Goal: Task Accomplishment & Management: Manage account settings

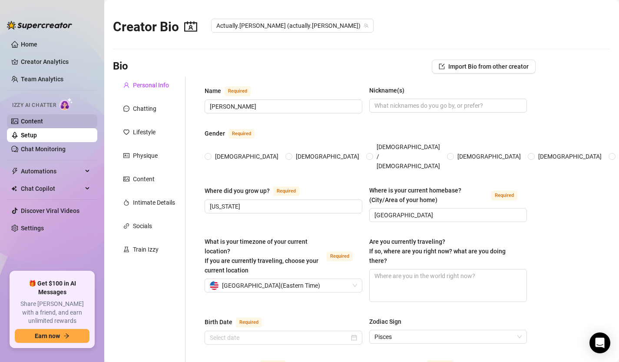
radio input "true"
type input "[DATE]"
click at [40, 122] on link "Content" at bounding box center [32, 121] width 22 height 7
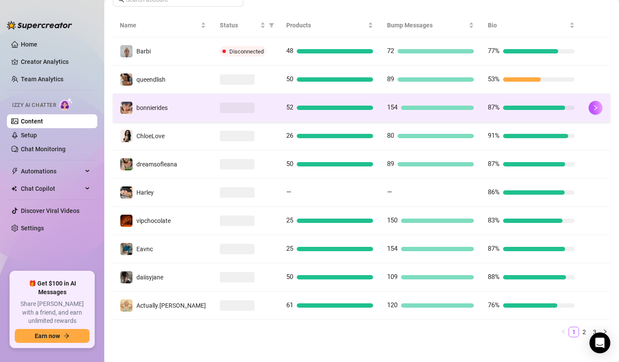
scroll to position [170, 0]
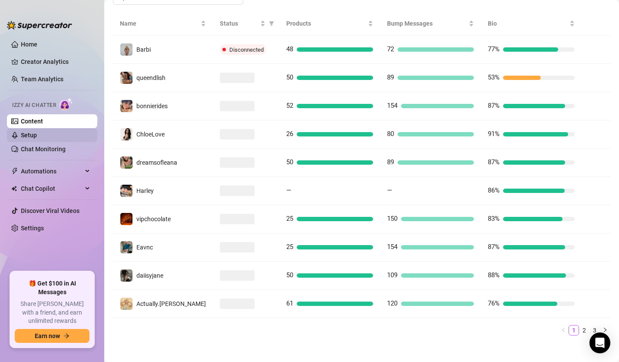
click at [37, 138] on link "Setup" at bounding box center [29, 135] width 16 height 7
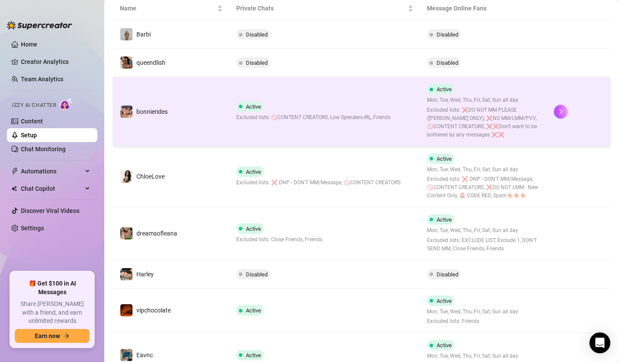
click at [173, 112] on td "bonnierides" at bounding box center [171, 111] width 116 height 69
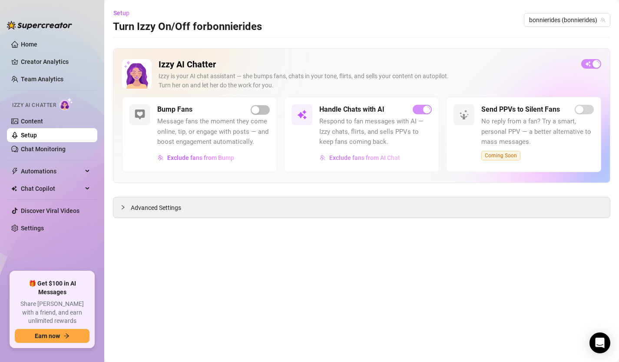
click at [376, 156] on span "Exclude fans from AI Chat" at bounding box center [364, 157] width 71 height 7
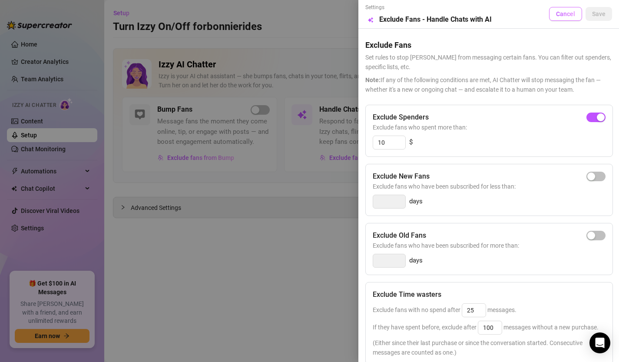
click at [571, 9] on button "Cancel" at bounding box center [565, 14] width 33 height 14
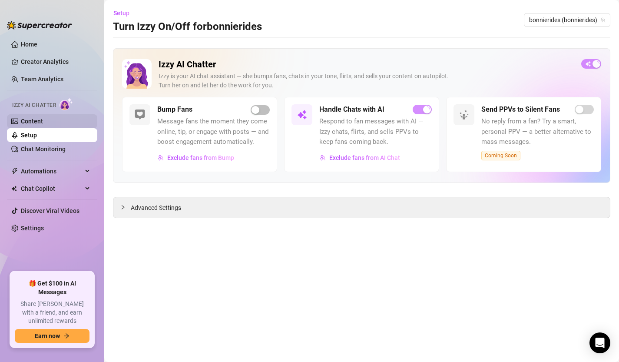
click at [33, 119] on link "Content" at bounding box center [32, 121] width 22 height 7
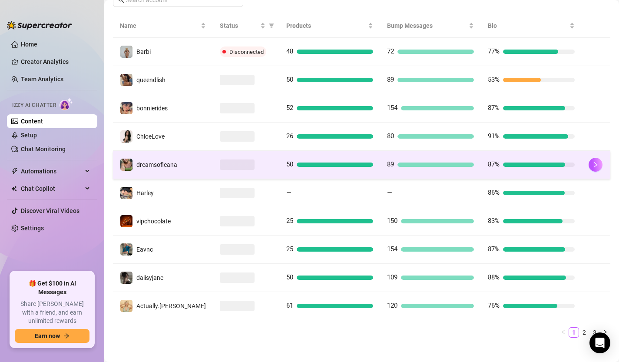
scroll to position [163, 0]
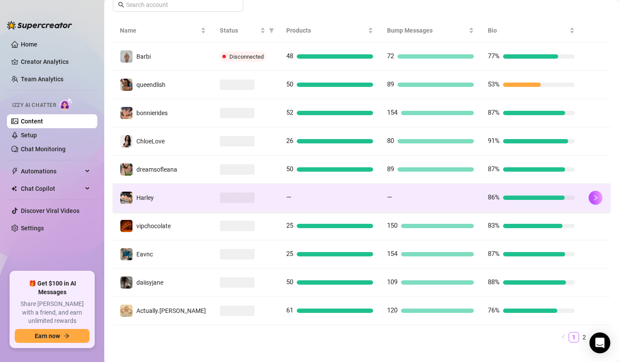
click at [279, 200] on td "—" at bounding box center [329, 198] width 101 height 28
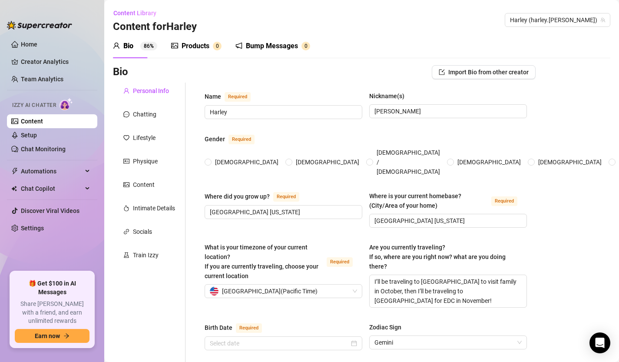
radio input "true"
type input "[DATE]"
click at [33, 122] on link "Content" at bounding box center [32, 121] width 22 height 7
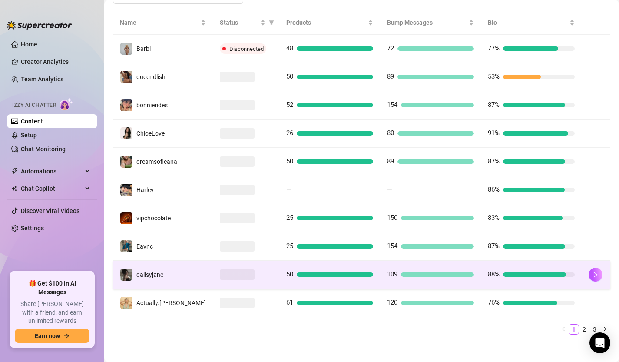
scroll to position [173, 0]
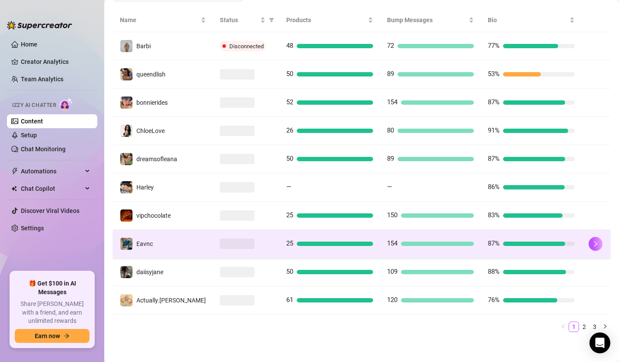
click at [430, 240] on div "154" at bounding box center [430, 243] width 87 height 10
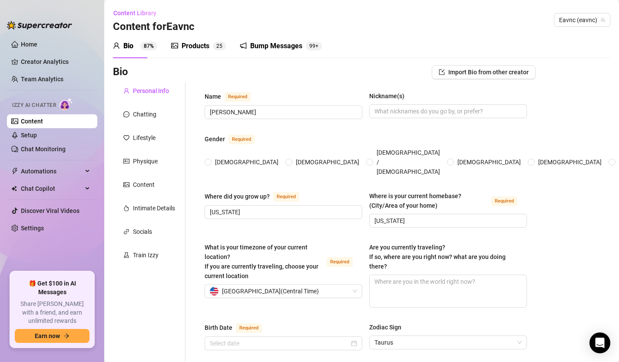
radio input "true"
type input "[DATE]"
click at [284, 45] on div "Bump Messages" at bounding box center [276, 46] width 52 height 10
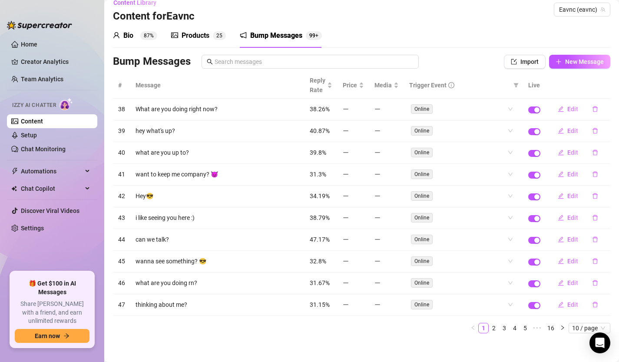
scroll to position [12, 0]
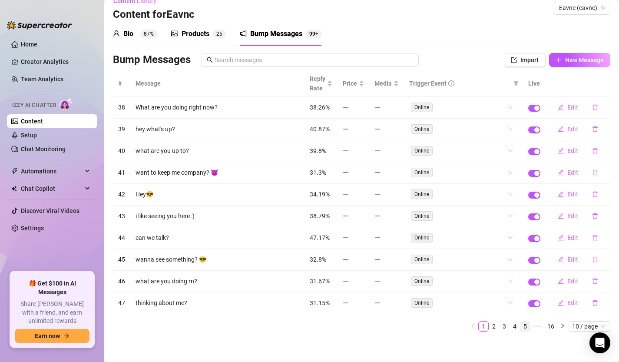
click at [526, 326] on link "5" at bounding box center [525, 326] width 10 height 10
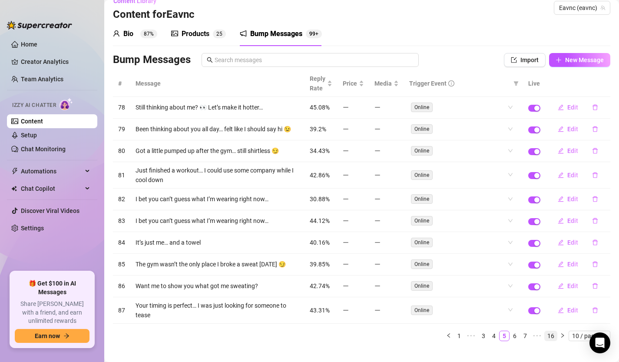
click at [549, 337] on link "16" at bounding box center [551, 336] width 12 height 10
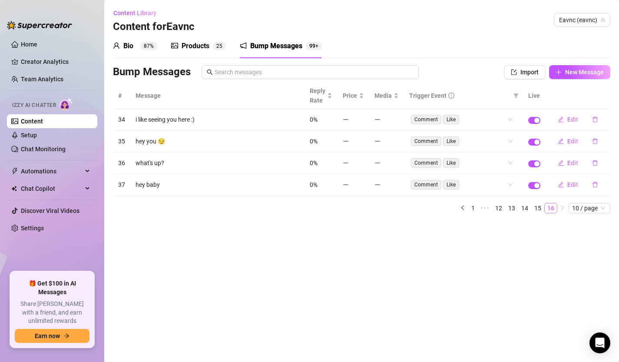
scroll to position [0, 0]
click at [317, 92] on span "Reply Rate" at bounding box center [318, 95] width 16 height 19
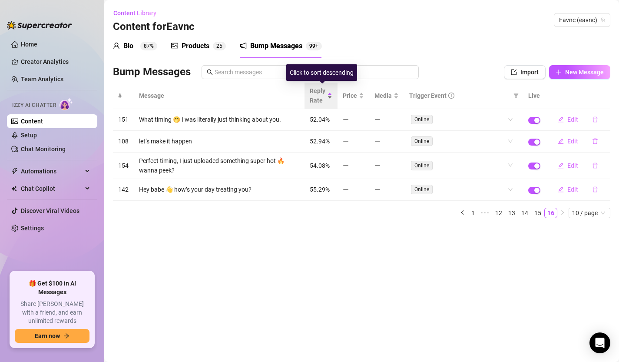
click at [319, 94] on span "Reply Rate" at bounding box center [318, 95] width 16 height 19
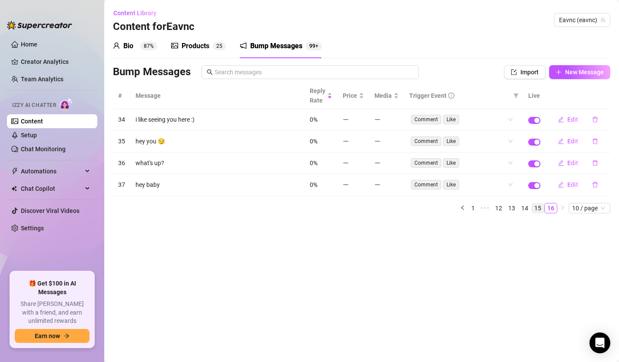
click at [538, 208] on link "15" at bounding box center [538, 208] width 12 height 10
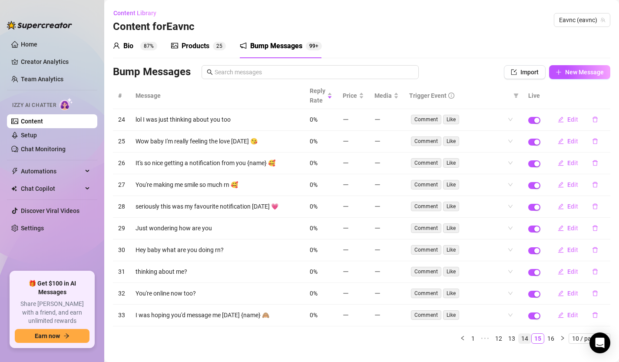
click at [523, 338] on link "14" at bounding box center [525, 339] width 12 height 10
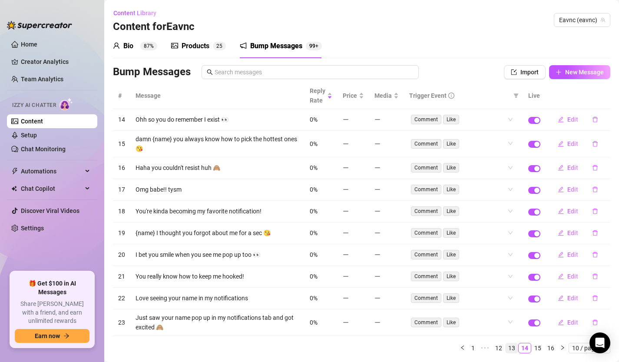
click at [511, 348] on link "13" at bounding box center [511, 348] width 12 height 10
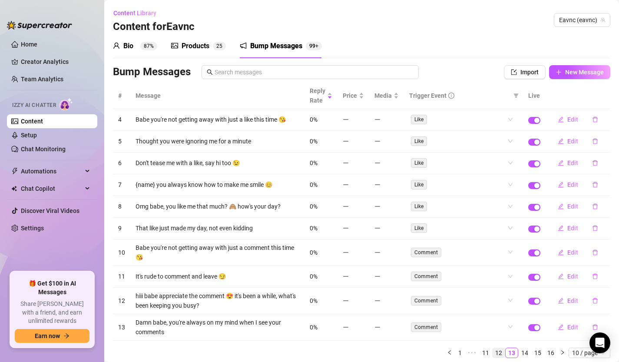
click at [500, 351] on link "12" at bounding box center [498, 353] width 12 height 10
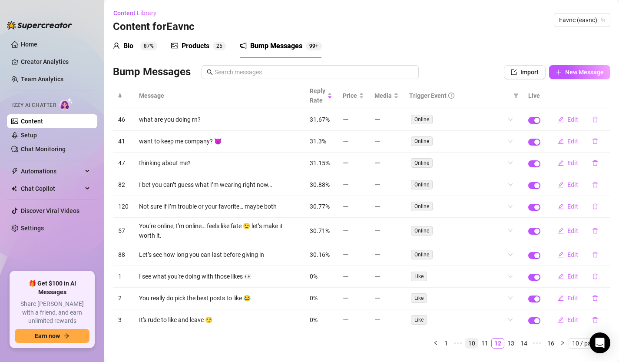
click at [470, 345] on link "10" at bounding box center [472, 343] width 12 height 10
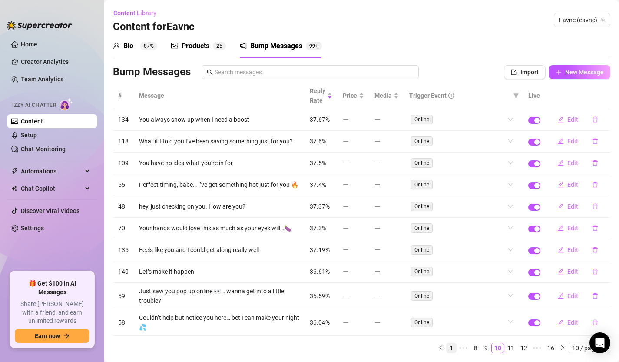
click at [447, 348] on link "1" at bounding box center [451, 348] width 10 height 10
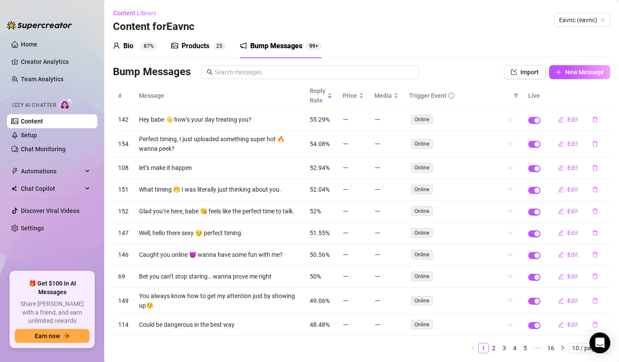
click at [39, 122] on link "Content" at bounding box center [32, 121] width 22 height 7
